Goal: Task Accomplishment & Management: Use online tool/utility

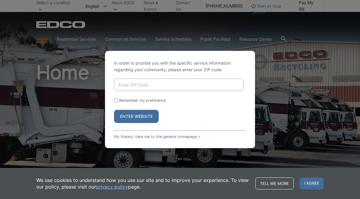
click at [153, 82] on input "Enter ZIP Code" at bounding box center [178, 85] width 129 height 13
type input "92078"
click at [114, 110] on button "Enter Website" at bounding box center [136, 116] width 45 height 13
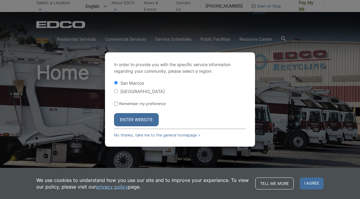
click at [141, 118] on button "Enter Website" at bounding box center [136, 119] width 45 height 13
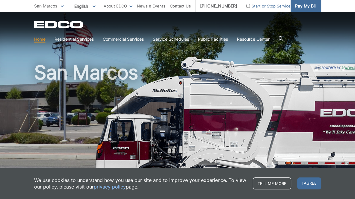
click at [313, 5] on span "Pay My Bill" at bounding box center [305, 6] width 21 height 7
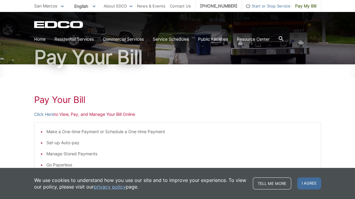
scroll to position [60, 0]
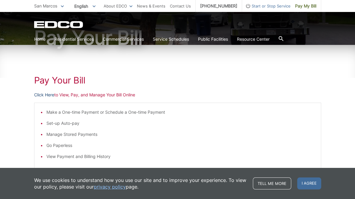
click at [49, 95] on link "Click Here" at bounding box center [44, 95] width 20 height 7
